Goal: Task Accomplishment & Management: Manage account settings

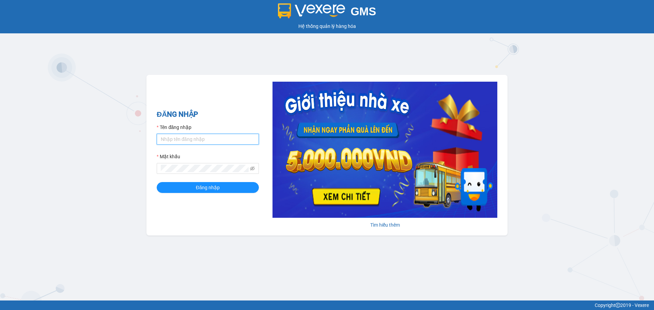
click at [213, 141] on input "Tên đăng nhập" at bounding box center [208, 139] width 102 height 11
type input "tranhthaovy.tkn"
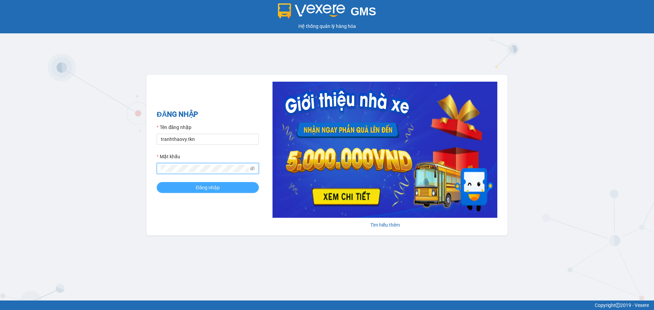
click at [207, 186] on span "Đăng nhập" at bounding box center [208, 187] width 24 height 7
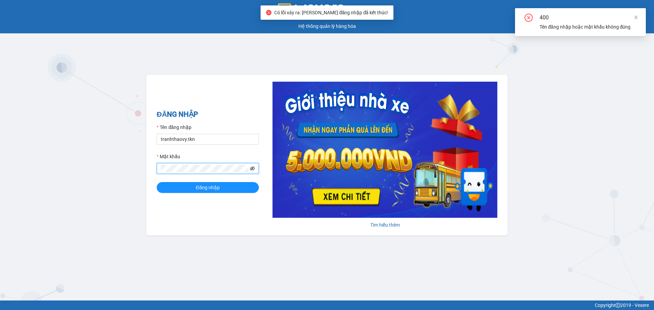
click at [251, 167] on icon "eye-invisible" at bounding box center [252, 168] width 5 height 5
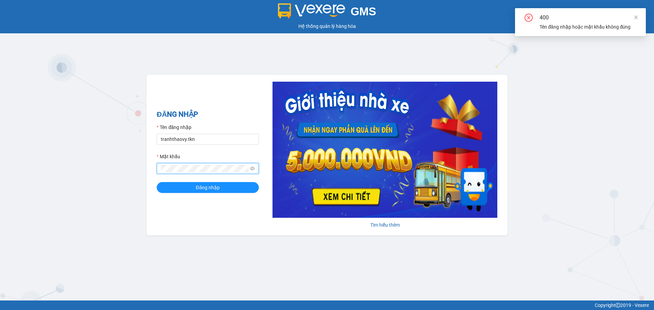
click at [124, 166] on div "GMS Hệ thống quản lý hàng hóa ĐĂNG NHẬP Tên đăng nhập tranhthaovy.tkn Mật khẩu …" at bounding box center [327, 150] width 654 height 301
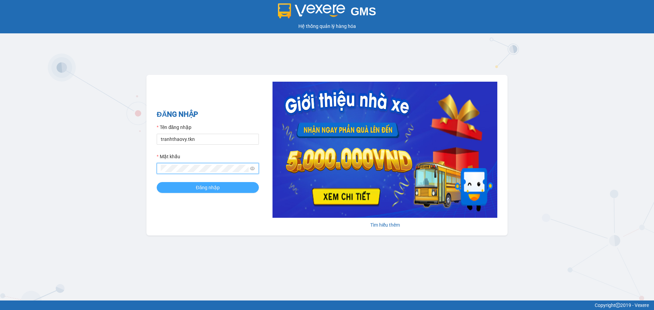
click at [191, 185] on button "Đăng nhập" at bounding box center [208, 187] width 102 height 11
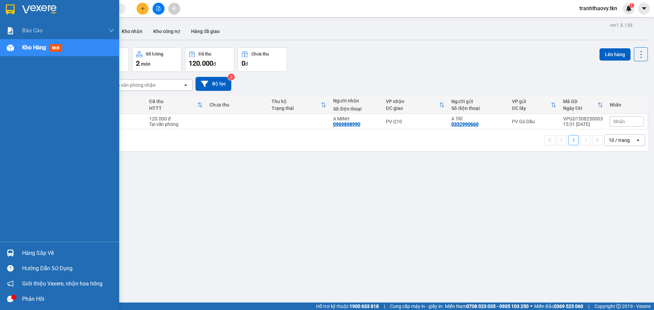
click at [36, 253] on div "Hàng sắp về" at bounding box center [68, 253] width 92 height 10
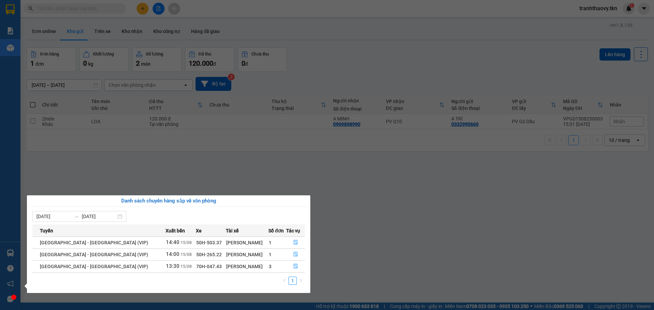
click at [358, 232] on section "Kết quả tìm kiếm ( 0 ) Bộ lọc No Data tranhthaovy.tkn 1 Báo cáo Mẫu 1: Báo cáo …" at bounding box center [327, 155] width 654 height 310
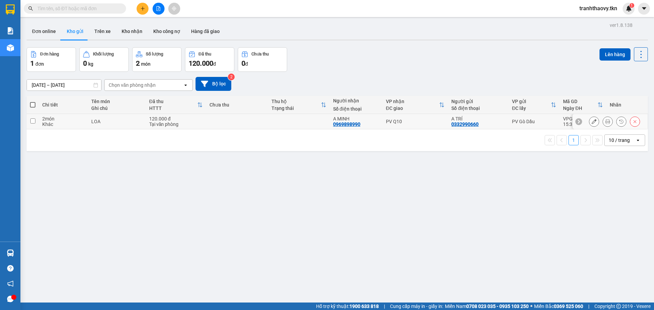
click at [31, 122] on input "checkbox" at bounding box center [32, 121] width 5 height 5
checkbox input "true"
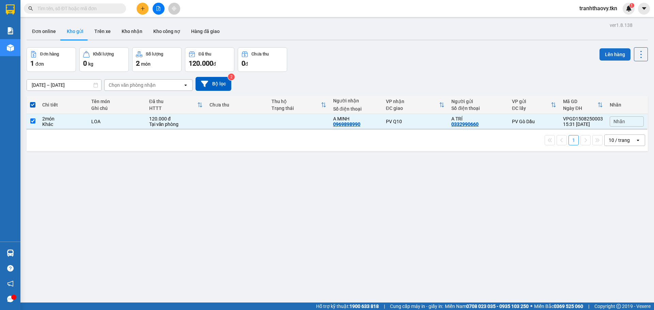
click at [606, 54] on button "Lên hàng" at bounding box center [615, 54] width 31 height 12
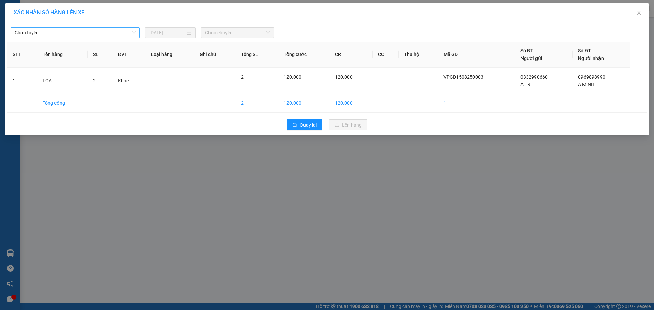
click at [88, 30] on span "Chọn tuyến" at bounding box center [75, 33] width 121 height 10
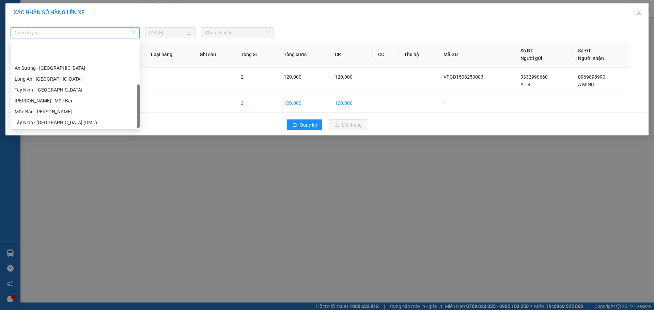
scroll to position [33, 0]
click at [61, 122] on div "Tây Ninh - [GEOGRAPHIC_DATA] (VIP)" at bounding box center [75, 122] width 121 height 7
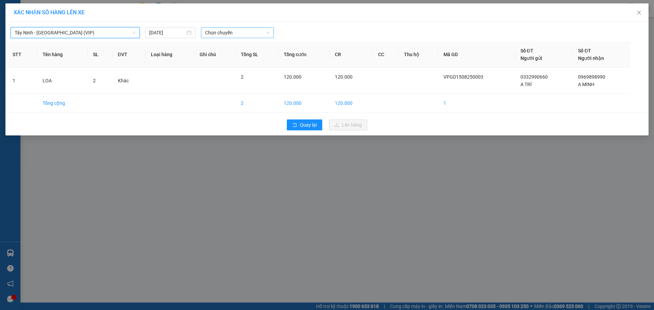
click at [216, 31] on span "Chọn chuyến" at bounding box center [237, 33] width 65 height 10
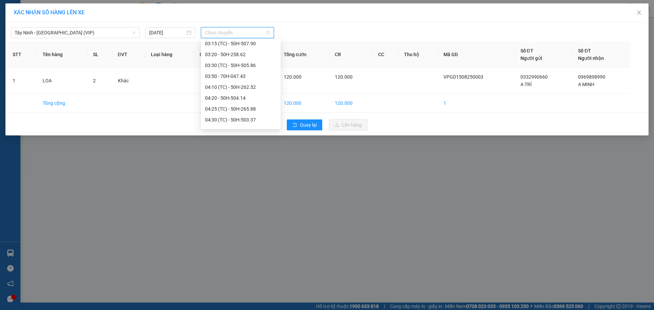
scroll to position [0, 0]
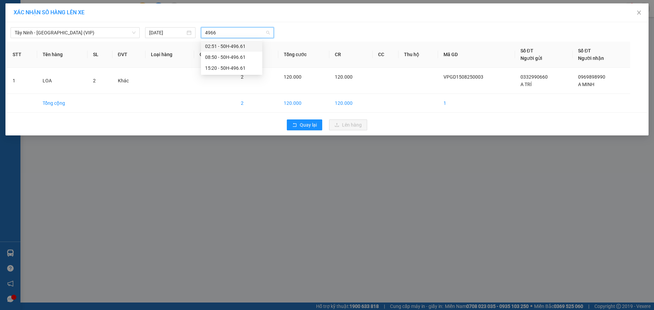
type input "49661"
click at [220, 67] on div "15:20 - 50H-496.61" at bounding box center [231, 67] width 53 height 7
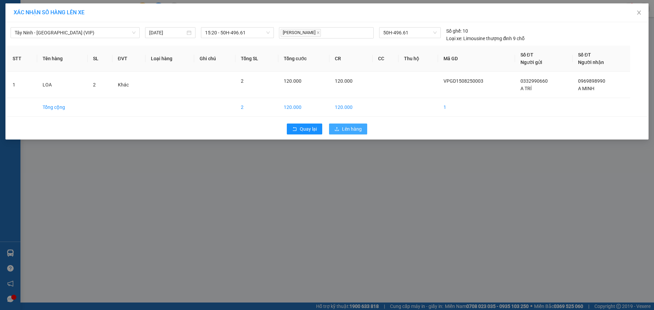
click at [349, 129] on span "Lên hàng" at bounding box center [352, 128] width 20 height 7
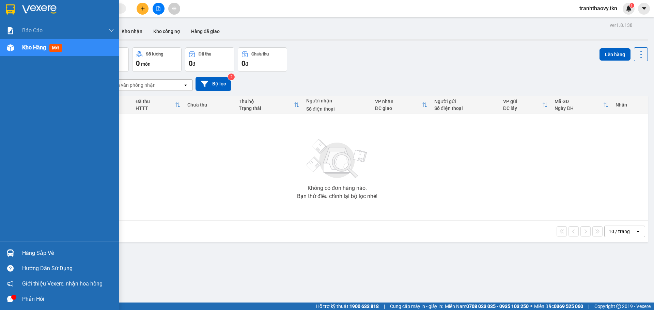
click at [30, 254] on div "Hàng sắp về" at bounding box center [68, 253] width 92 height 10
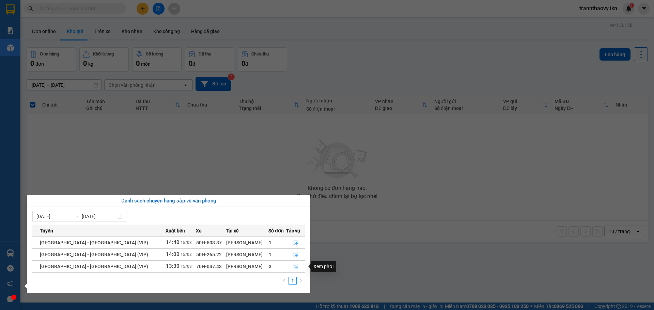
click at [294, 265] on icon "file-done" at bounding box center [296, 266] width 4 height 5
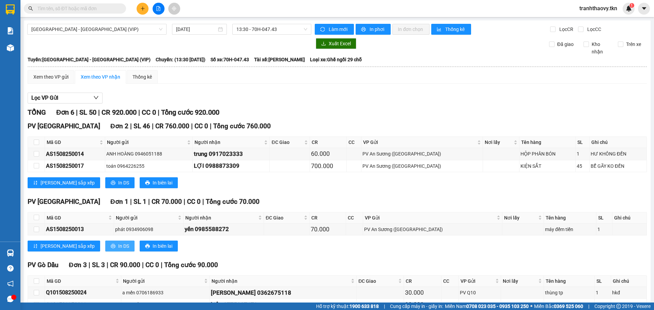
scroll to position [56, 0]
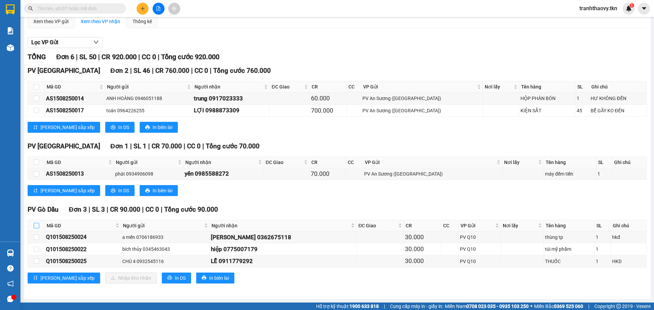
click at [36, 227] on input "checkbox" at bounding box center [36, 225] width 5 height 5
checkbox input "true"
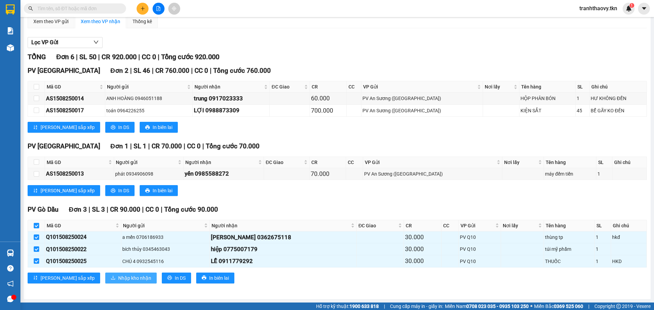
click at [118, 278] on span "Nhập kho nhận" at bounding box center [134, 278] width 33 height 7
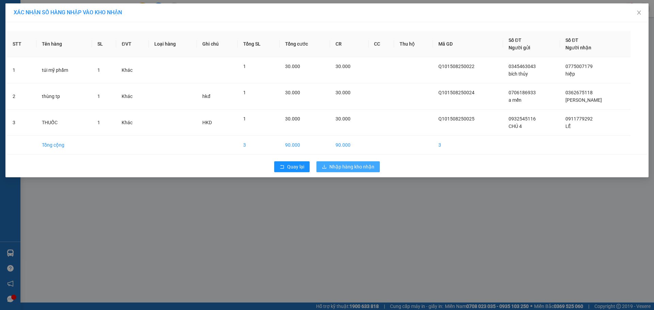
click at [354, 164] on span "Nhập hàng kho nhận" at bounding box center [351, 166] width 45 height 7
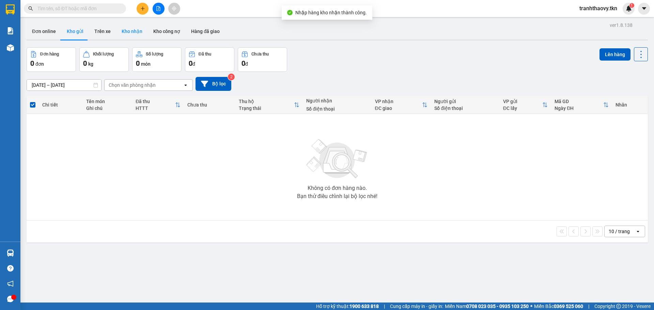
click at [135, 32] on button "Kho nhận" at bounding box center [132, 31] width 32 height 16
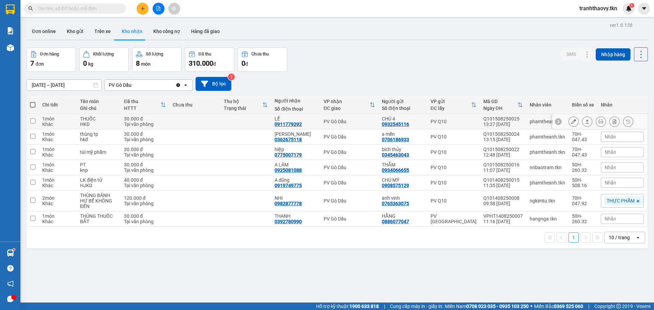
click at [34, 121] on input "checkbox" at bounding box center [32, 121] width 5 height 5
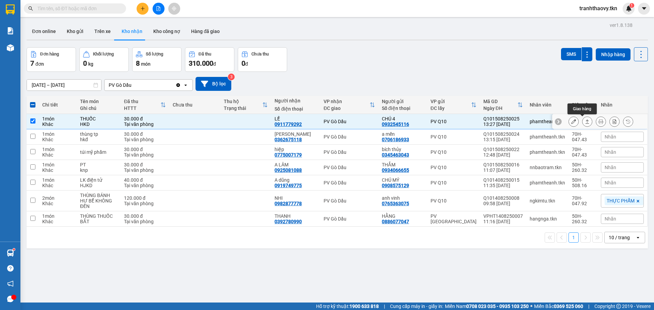
click at [586, 120] on icon at bounding box center [588, 122] width 4 height 4
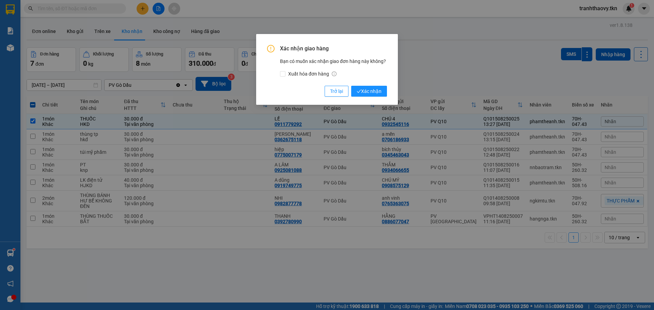
click at [375, 84] on div "Xác nhận giao hàng Bạn có muốn xác nhận giao đơn hàng này không? Xuất hóa đơn h…" at bounding box center [327, 71] width 120 height 52
click at [375, 88] on span "Xác nhận" at bounding box center [369, 91] width 25 height 7
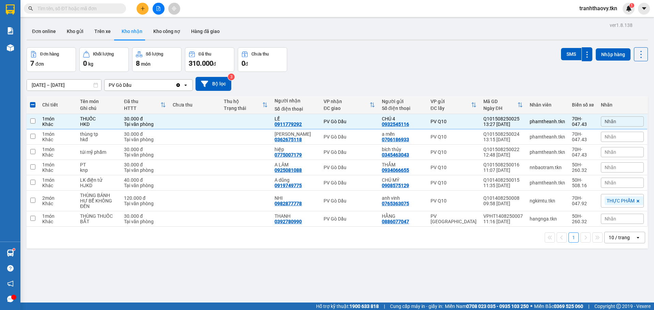
checkbox input "false"
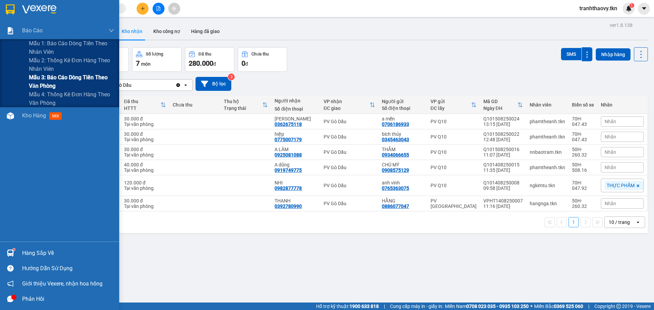
click at [61, 77] on span "Mẫu 3: Báo cáo dòng tiền theo văn phòng" at bounding box center [71, 81] width 85 height 17
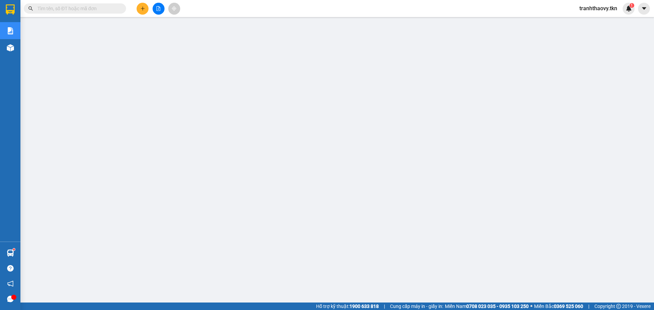
scroll to position [28, 0]
click at [578, 306] on strong "0369 525 060" at bounding box center [568, 306] width 29 height 5
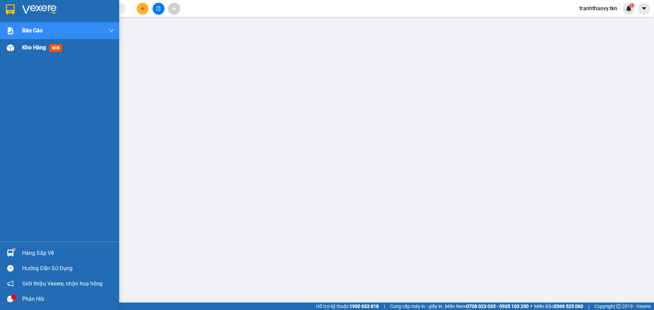
click at [24, 46] on span "Kho hàng" at bounding box center [34, 47] width 24 height 6
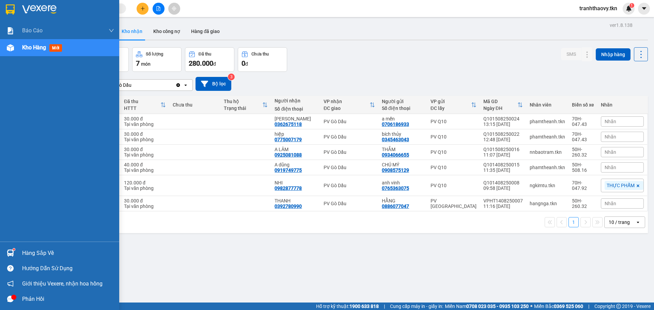
click at [35, 253] on div "Hàng sắp về" at bounding box center [68, 253] width 92 height 10
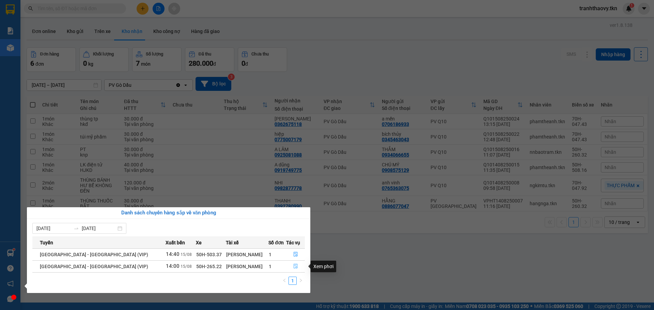
click at [294, 267] on icon "file-done" at bounding box center [296, 266] width 4 height 5
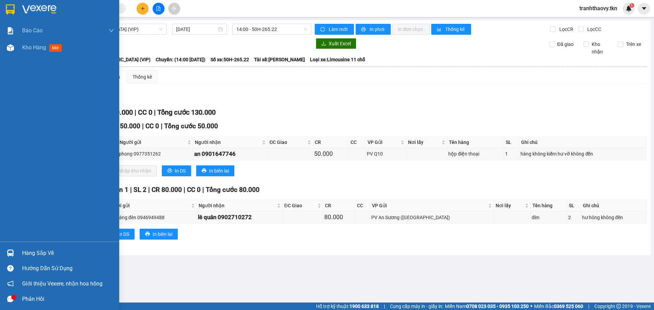
click at [40, 253] on div "Hàng sắp về" at bounding box center [68, 253] width 92 height 10
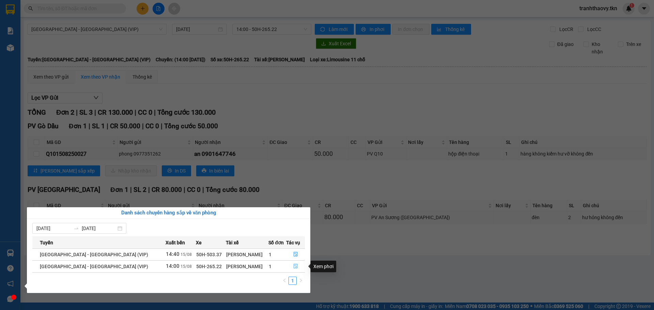
click at [293, 266] on icon "file-done" at bounding box center [295, 266] width 5 height 5
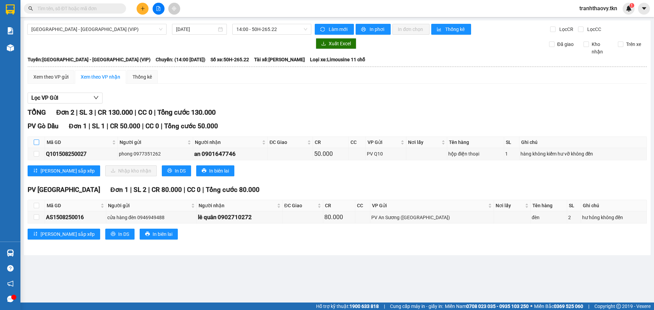
click at [36, 141] on input "checkbox" at bounding box center [36, 142] width 5 height 5
checkbox input "true"
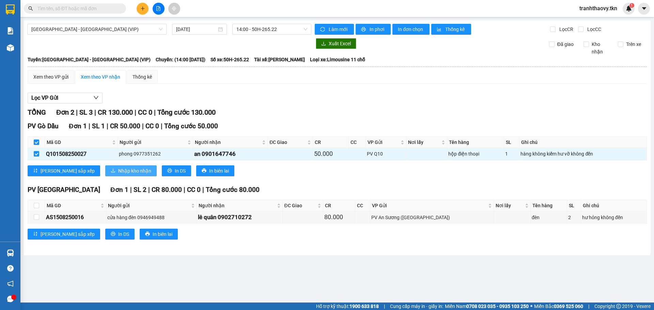
click at [118, 172] on span "Nhập kho nhận" at bounding box center [134, 170] width 33 height 7
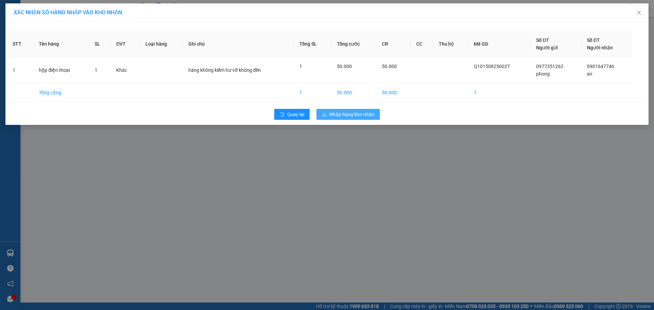
click at [356, 117] on span "Nhập hàng kho nhận" at bounding box center [351, 114] width 45 height 7
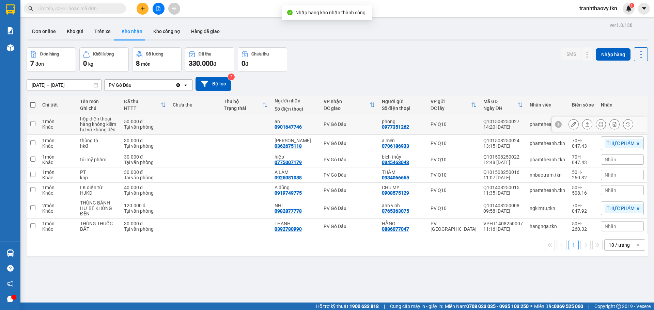
click at [33, 125] on input "checkbox" at bounding box center [32, 123] width 5 height 5
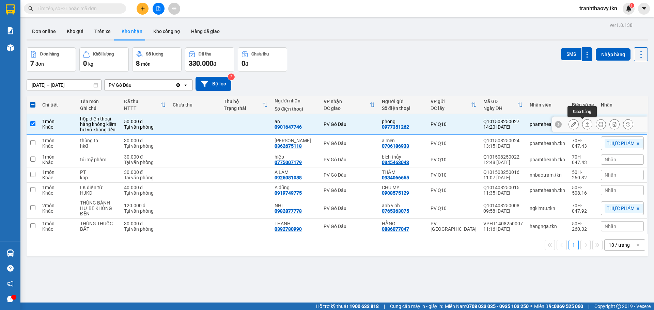
click at [585, 125] on icon at bounding box center [587, 124] width 5 height 5
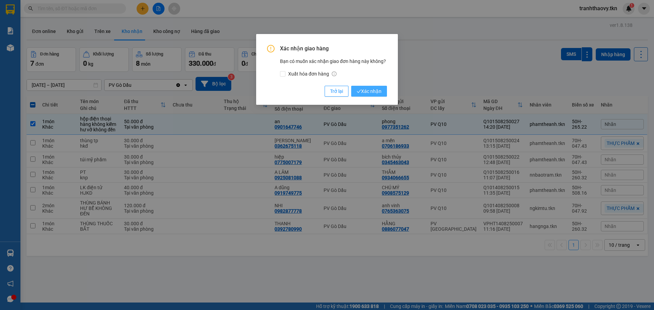
click at [376, 88] on span "Xác nhận" at bounding box center [369, 91] width 25 height 7
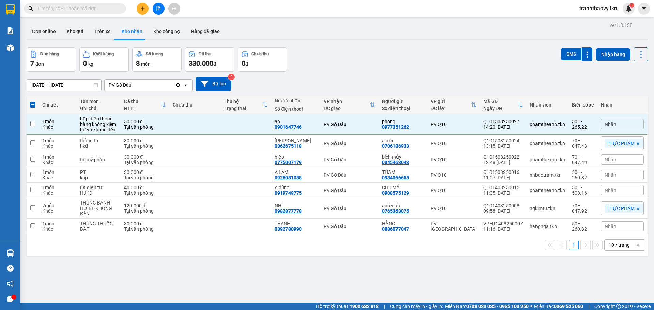
checkbox input "false"
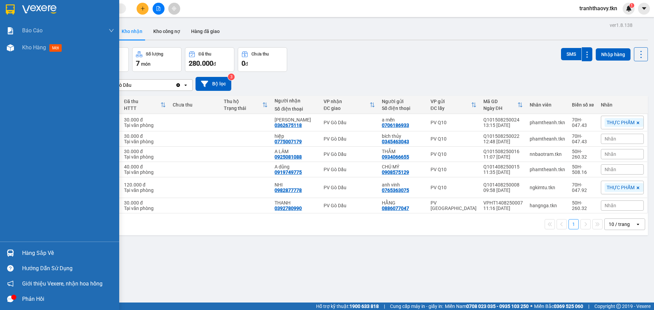
click at [48, 251] on div "Hàng sắp về" at bounding box center [68, 253] width 92 height 10
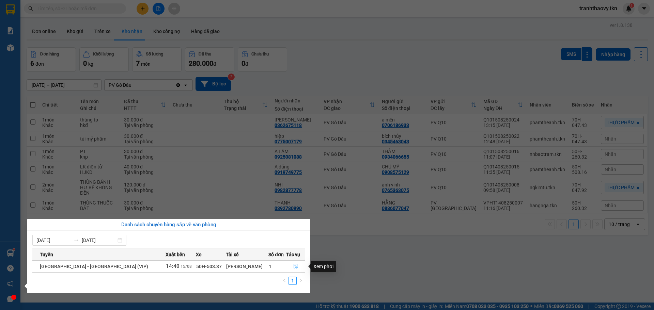
click at [294, 265] on icon "file-done" at bounding box center [296, 266] width 4 height 5
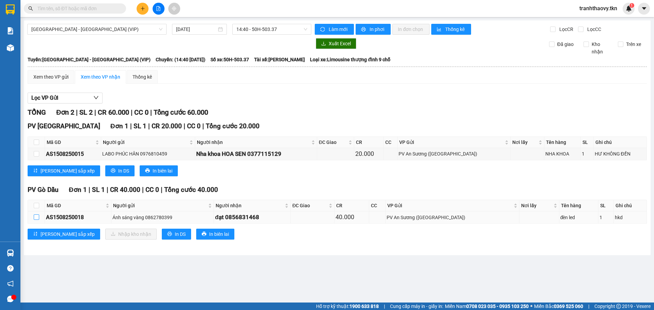
click at [36, 217] on input "checkbox" at bounding box center [36, 217] width 5 height 5
checkbox input "true"
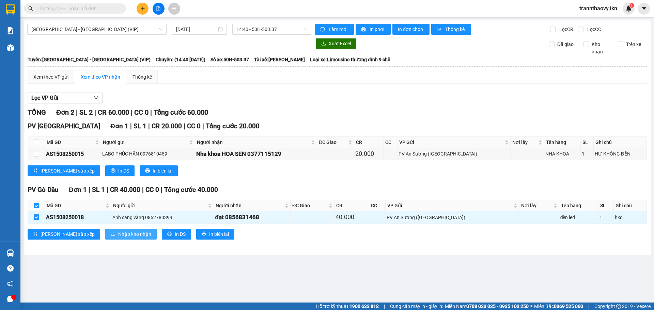
click at [118, 234] on span "Nhập kho nhận" at bounding box center [134, 234] width 33 height 7
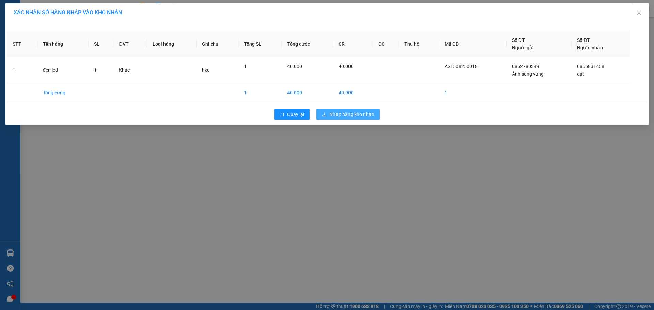
click at [368, 114] on span "Nhập hàng kho nhận" at bounding box center [351, 114] width 45 height 7
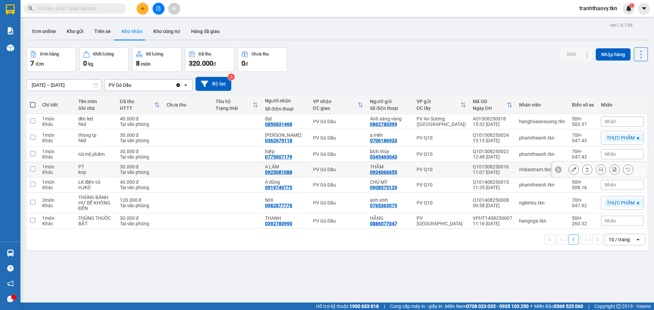
click at [35, 168] on input "checkbox" at bounding box center [32, 169] width 5 height 5
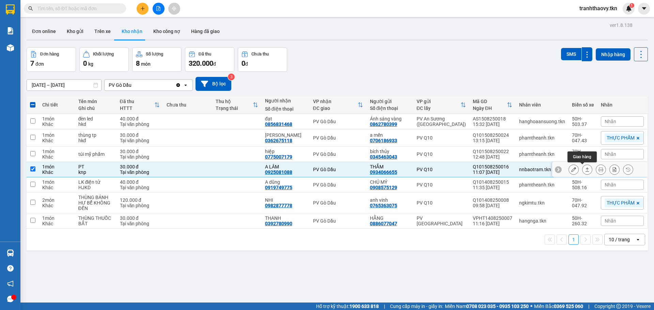
click at [585, 168] on icon at bounding box center [587, 169] width 5 height 5
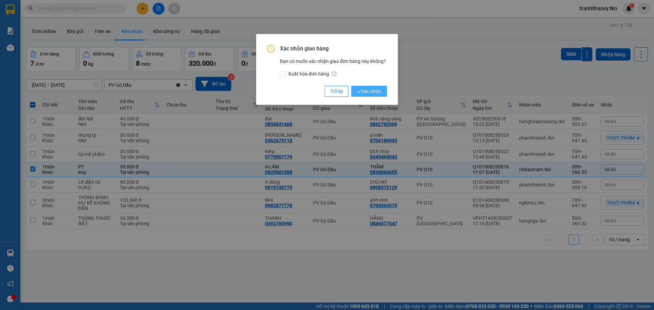
click at [379, 89] on span "Xác nhận" at bounding box center [369, 91] width 25 height 7
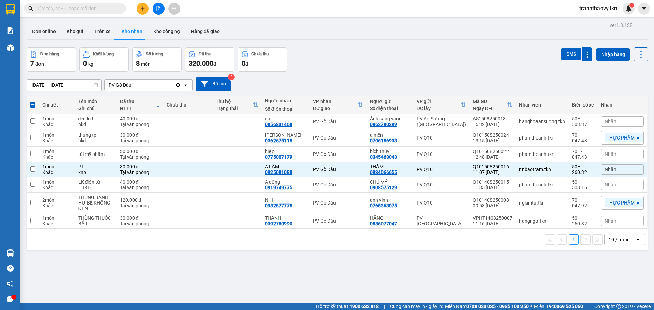
checkbox input "false"
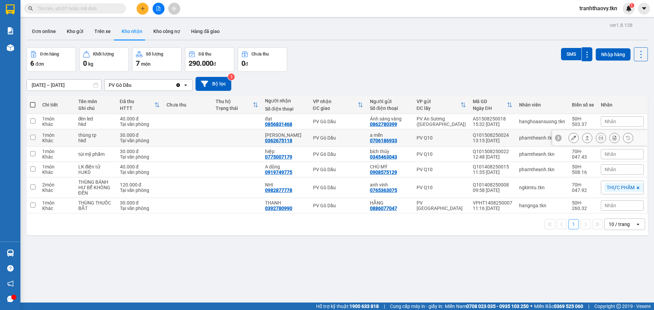
click at [33, 137] on input "checkbox" at bounding box center [32, 137] width 5 height 5
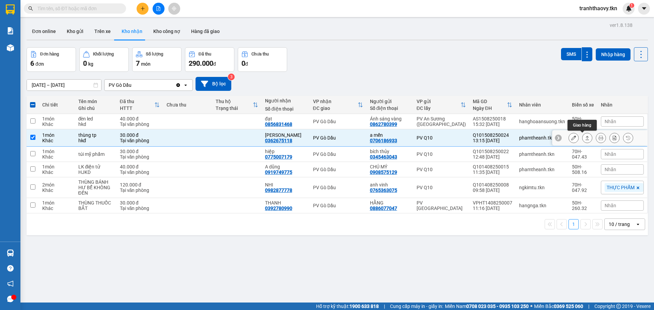
click at [585, 139] on icon at bounding box center [587, 138] width 5 height 5
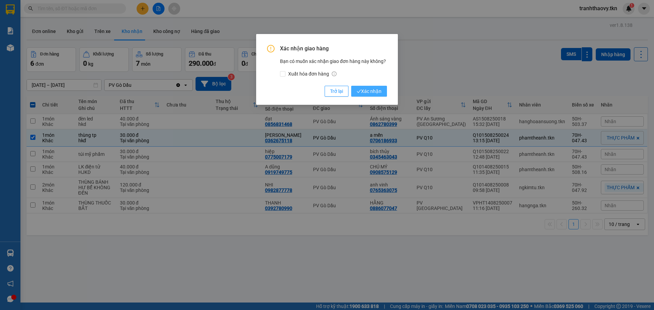
click at [377, 88] on span "Xác nhận" at bounding box center [369, 91] width 25 height 7
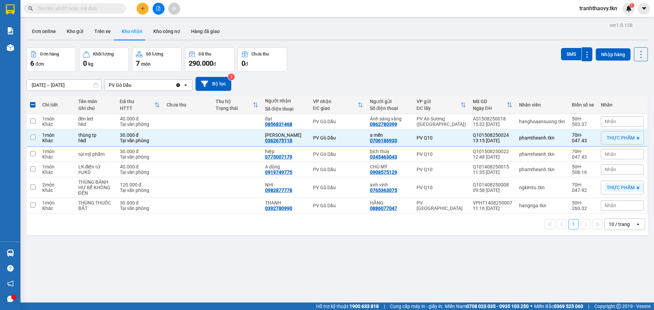
checkbox input "false"
